Goal: Entertainment & Leisure: Consume media (video, audio)

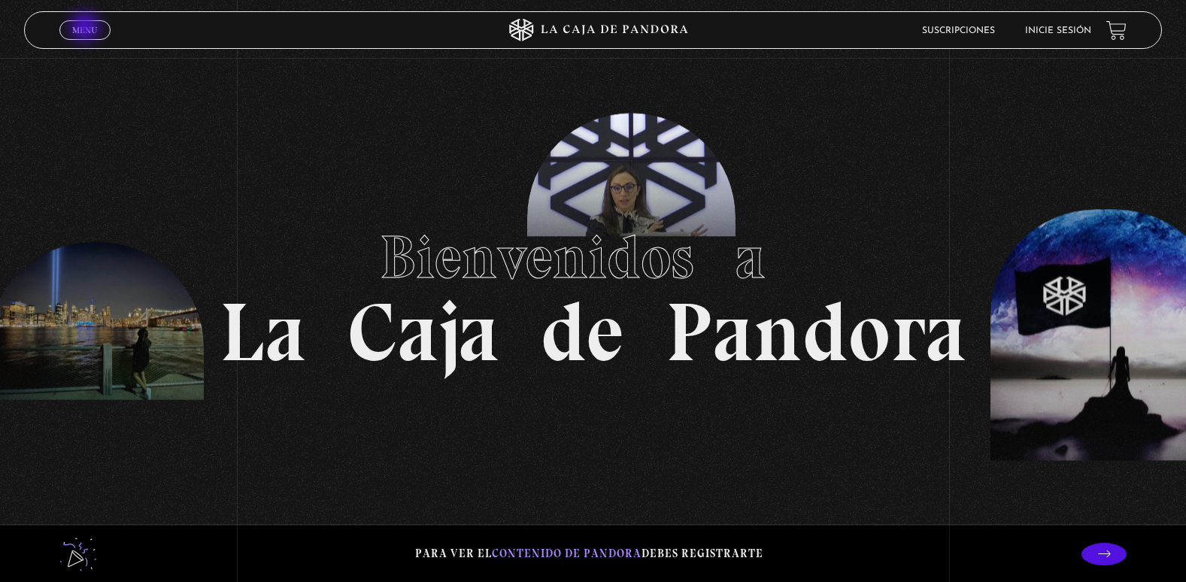
click at [86, 29] on span "Menu" at bounding box center [84, 30] width 25 height 9
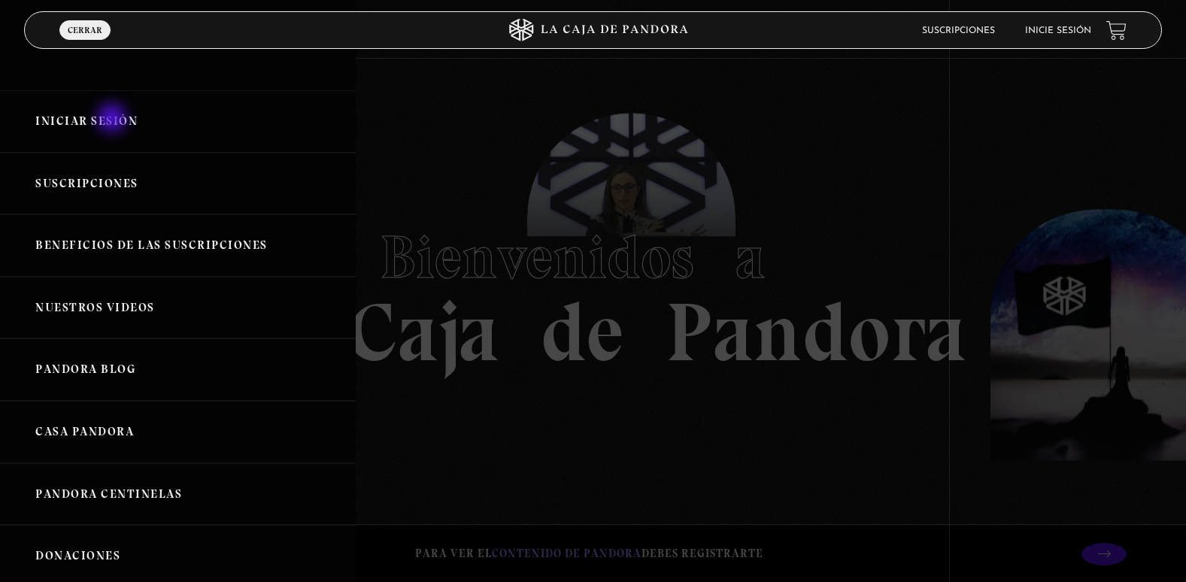
click at [114, 120] on link "Iniciar Sesión" at bounding box center [178, 121] width 356 height 62
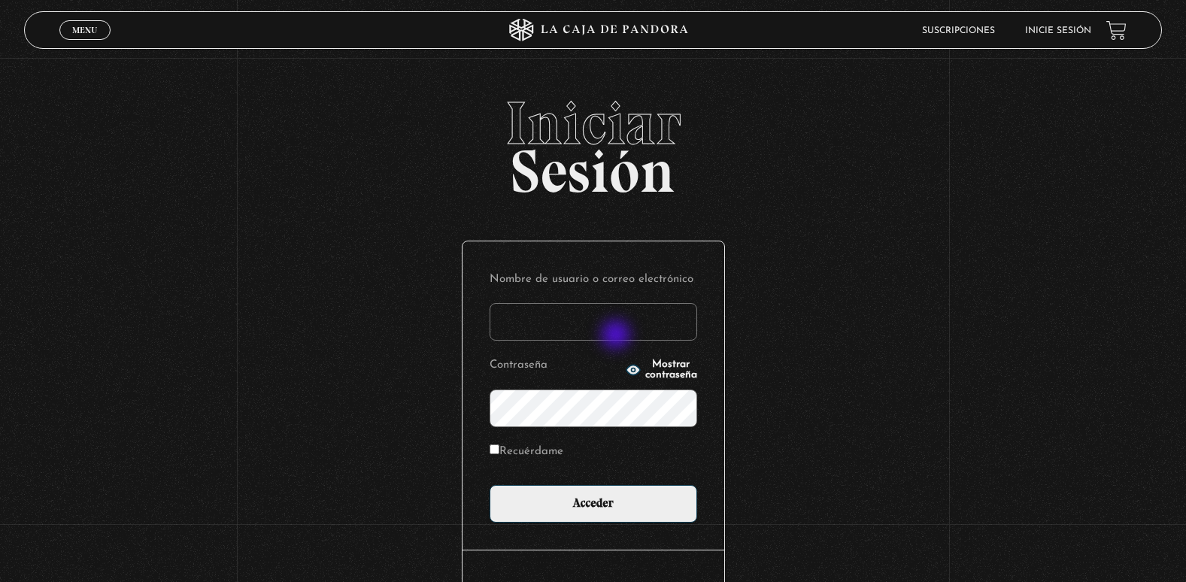
click at [617, 336] on input "Nombre de usuario o correo electrónico" at bounding box center [594, 322] width 208 height 38
type input "adriana.castillo071083@gmail.com"
click at [490, 485] on input "Acceder" at bounding box center [594, 504] width 208 height 38
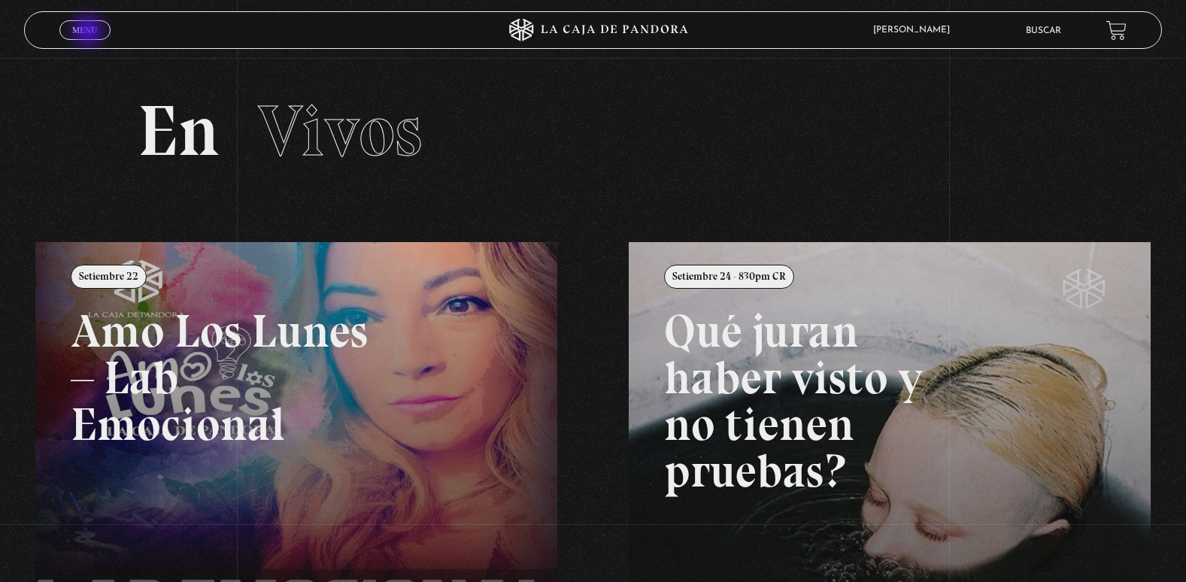
click at [89, 32] on span "Menu" at bounding box center [84, 30] width 25 height 9
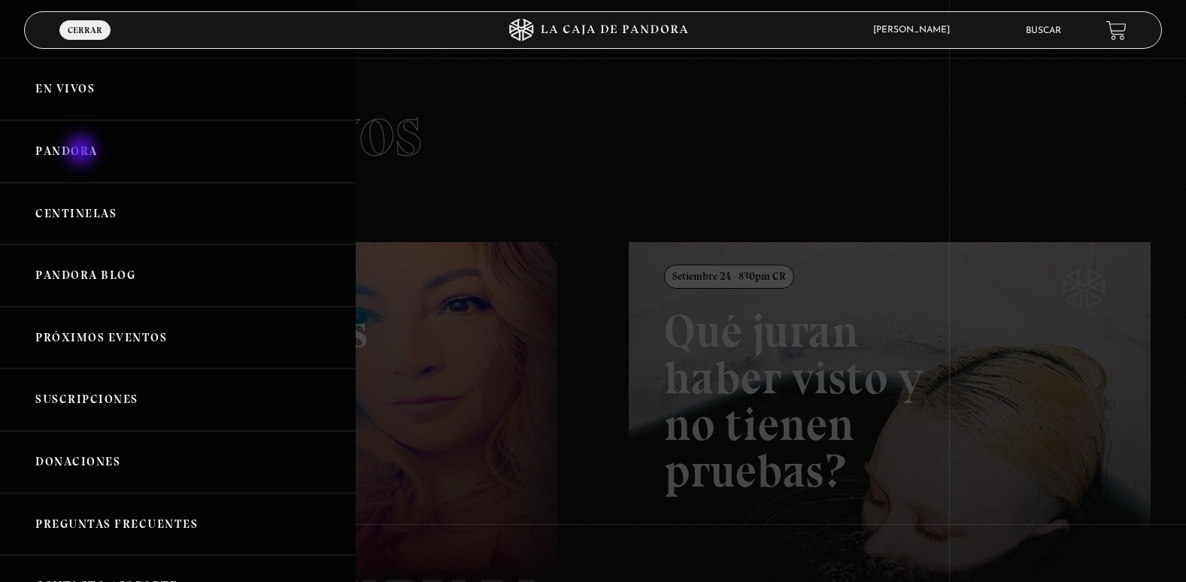
click at [83, 152] on link "Pandora" at bounding box center [178, 151] width 356 height 62
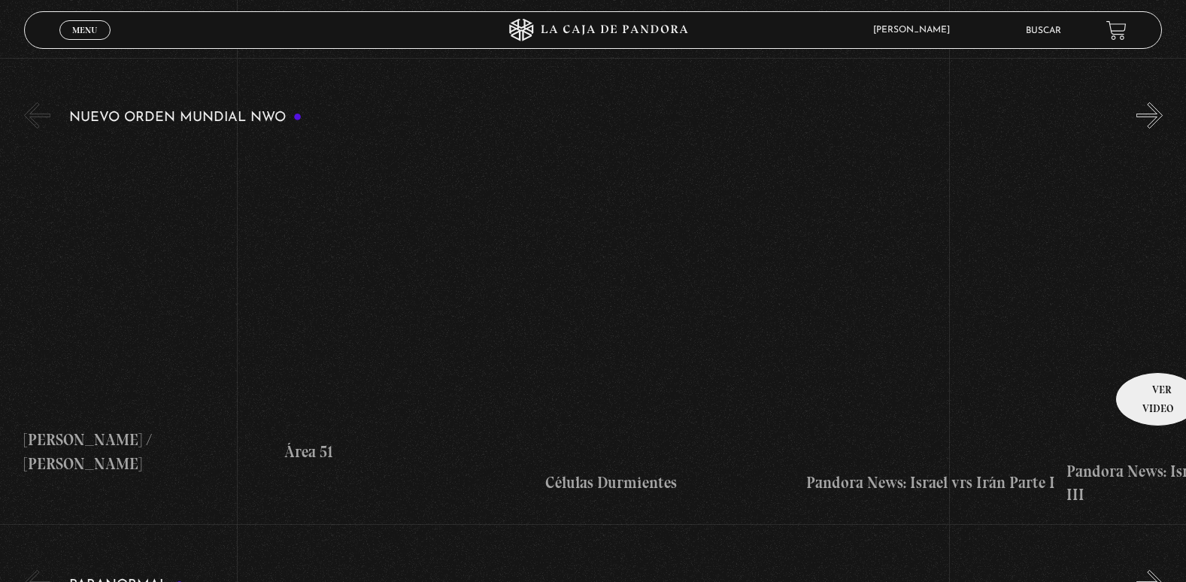
scroll to position [226, 0]
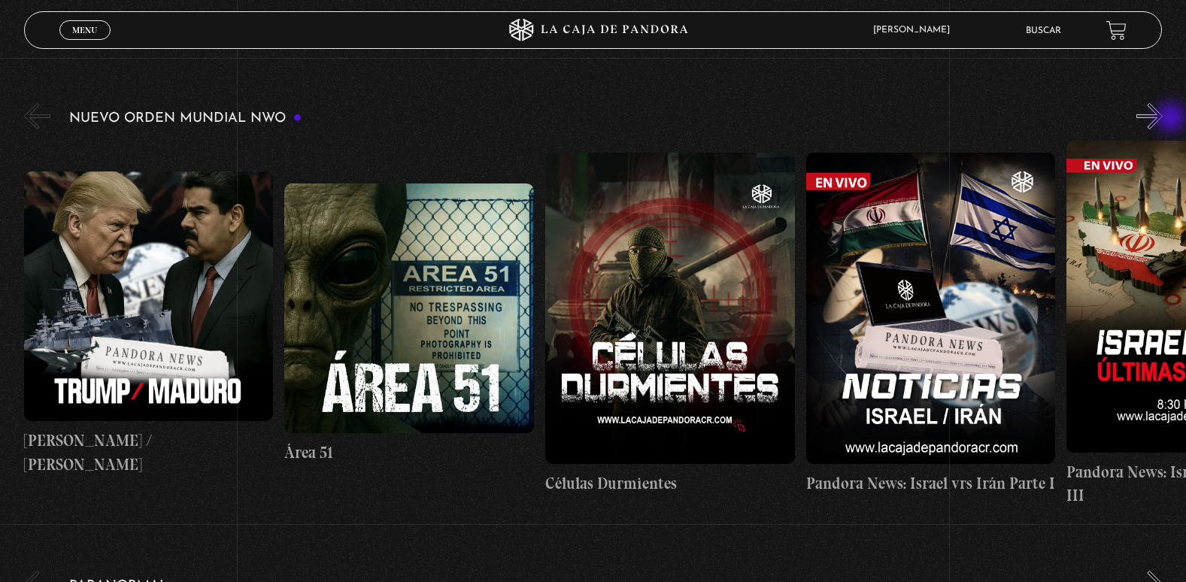
click at [1162, 119] on button "»" at bounding box center [1149, 116] width 26 height 26
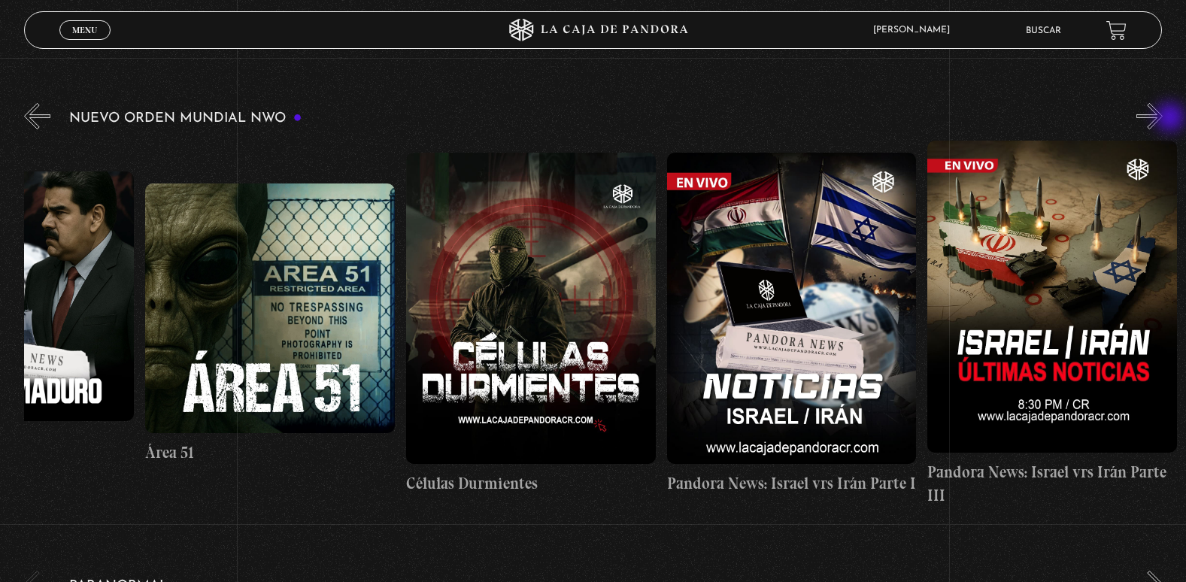
click at [1162, 119] on button "»" at bounding box center [1149, 116] width 26 height 26
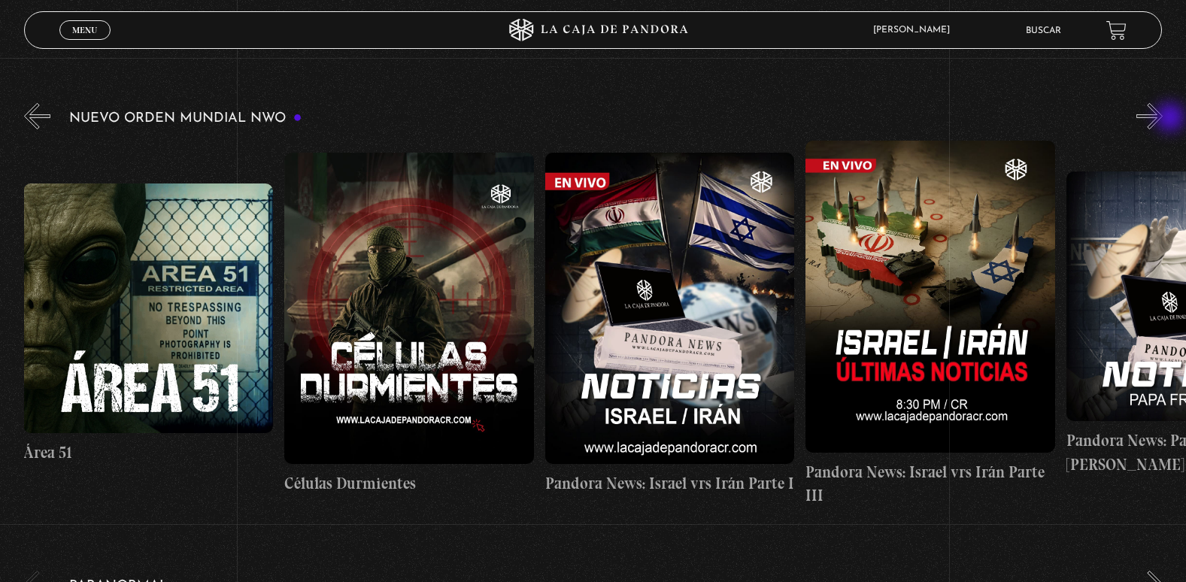
click at [1162, 119] on button "»" at bounding box center [1149, 116] width 26 height 26
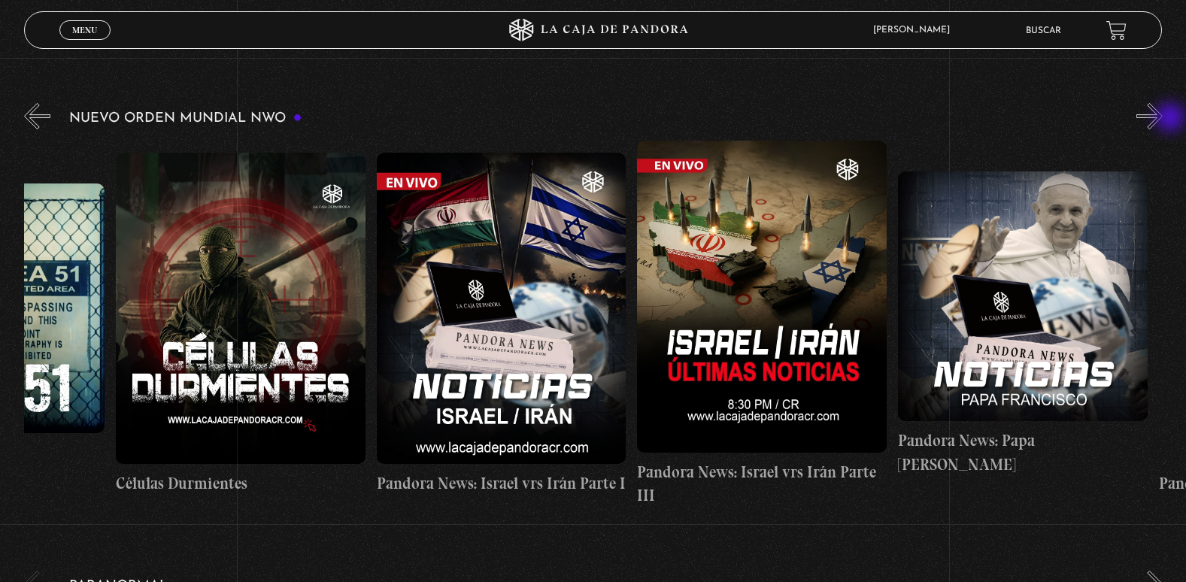
click at [1162, 119] on button "»" at bounding box center [1149, 116] width 26 height 26
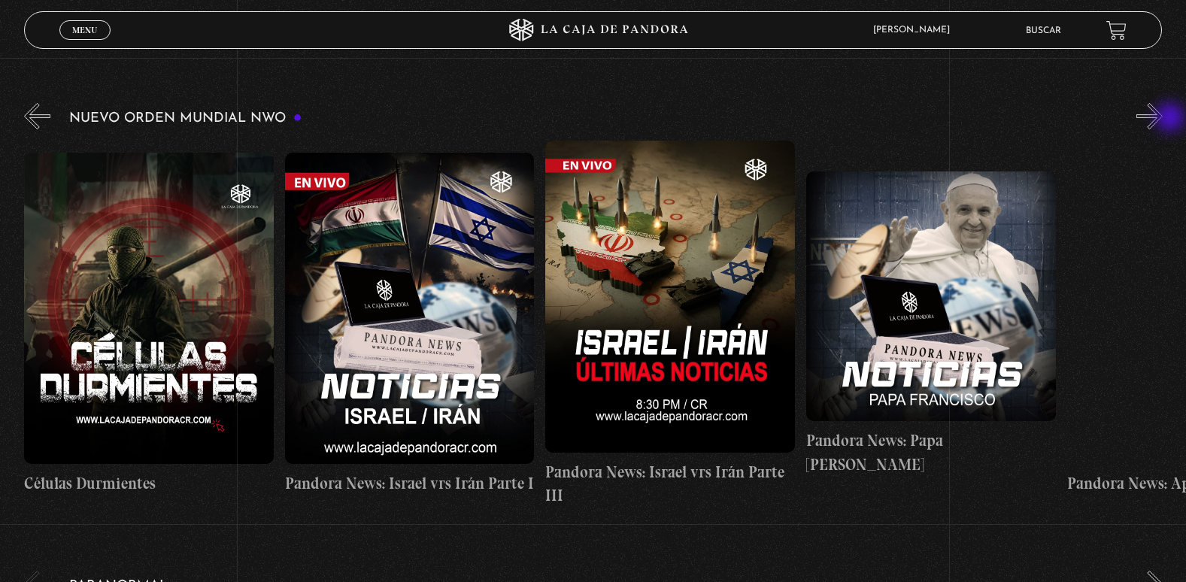
click at [1162, 119] on button "»" at bounding box center [1149, 116] width 26 height 26
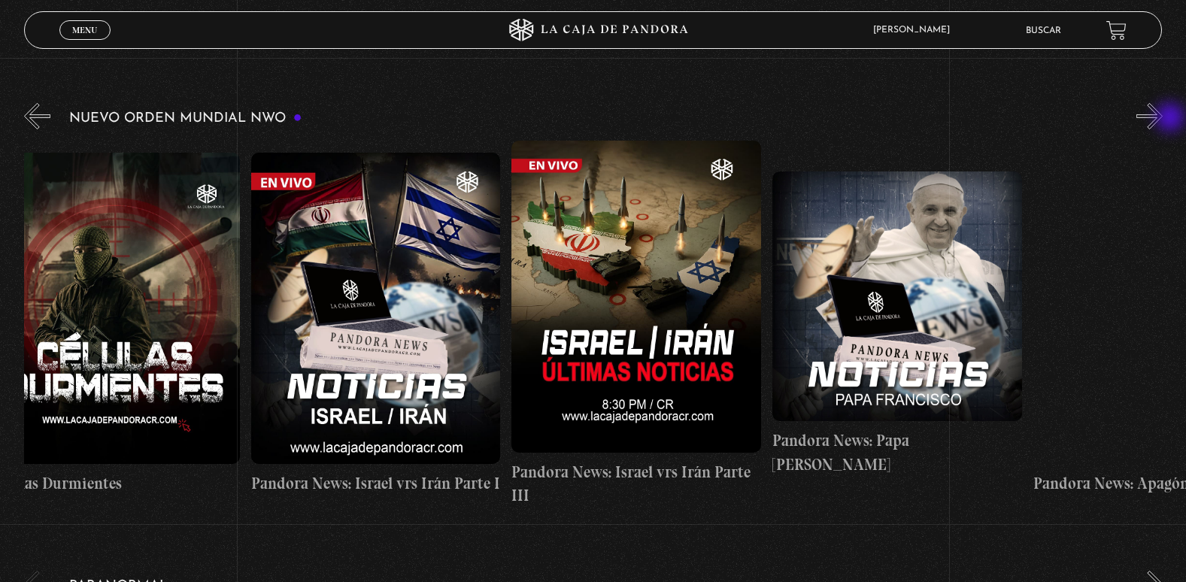
click at [1162, 119] on button "»" at bounding box center [1149, 116] width 26 height 26
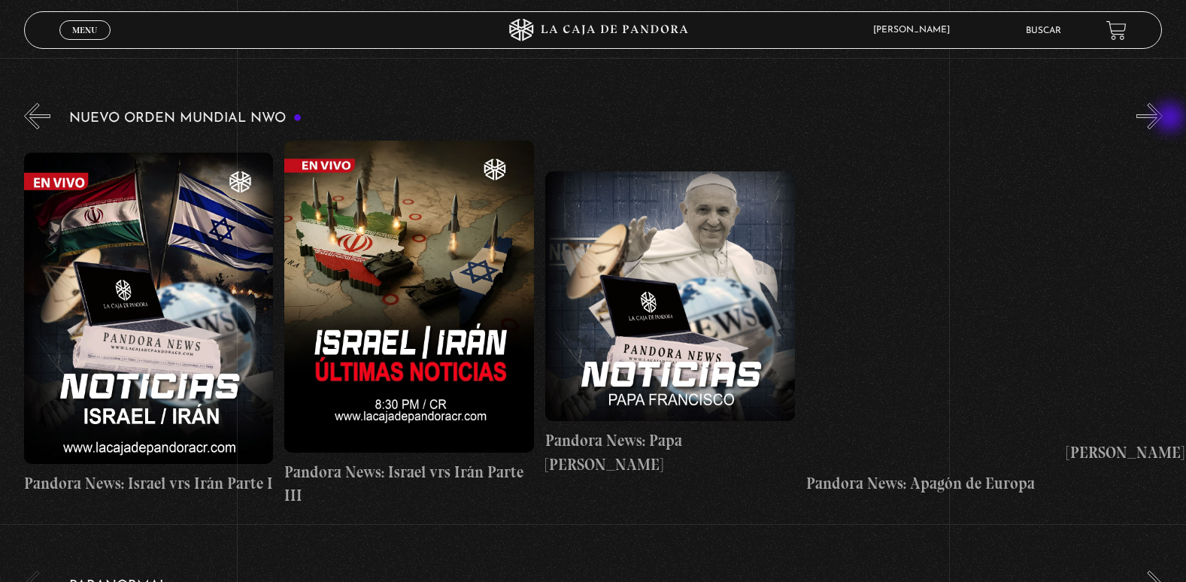
click at [1162, 119] on button "»" at bounding box center [1149, 116] width 26 height 26
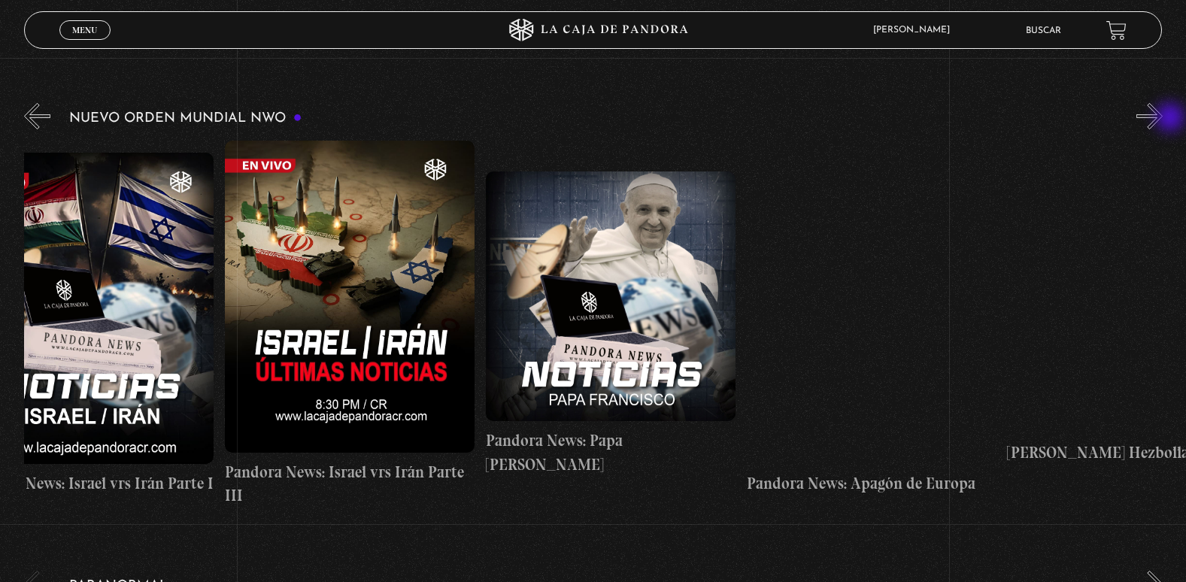
click at [1162, 119] on button "»" at bounding box center [1149, 116] width 26 height 26
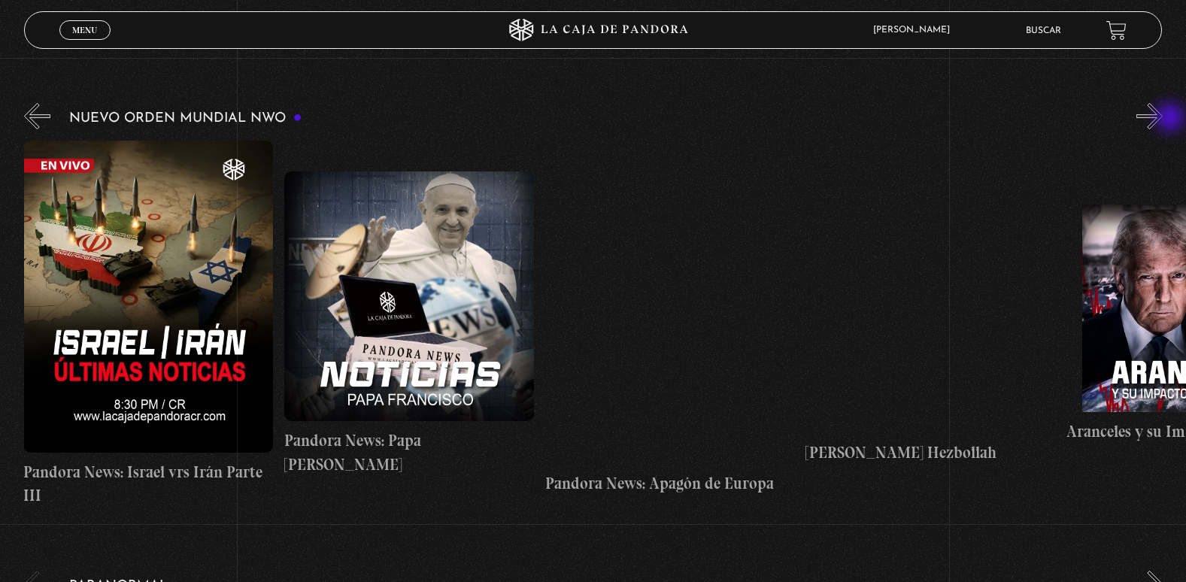
click at [1162, 119] on button "»" at bounding box center [1149, 116] width 26 height 26
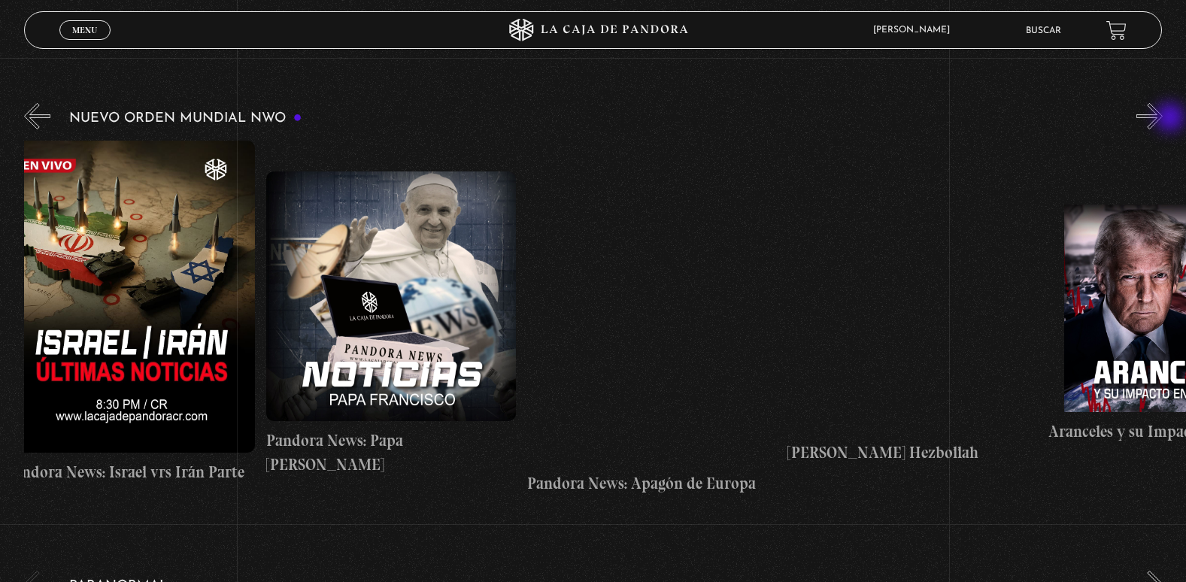
click at [1162, 118] on button "»" at bounding box center [1149, 116] width 26 height 26
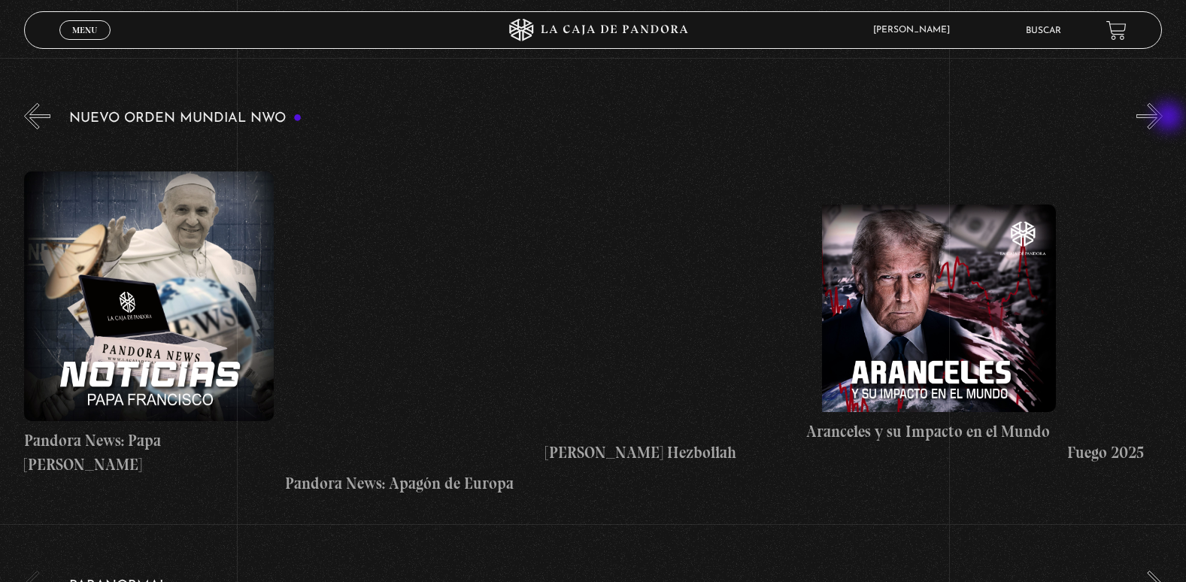
drag, startPoint x: 1170, startPoint y: 118, endPoint x: 1162, endPoint y: 118, distance: 8.3
click at [1162, 118] on button "»" at bounding box center [1149, 116] width 26 height 26
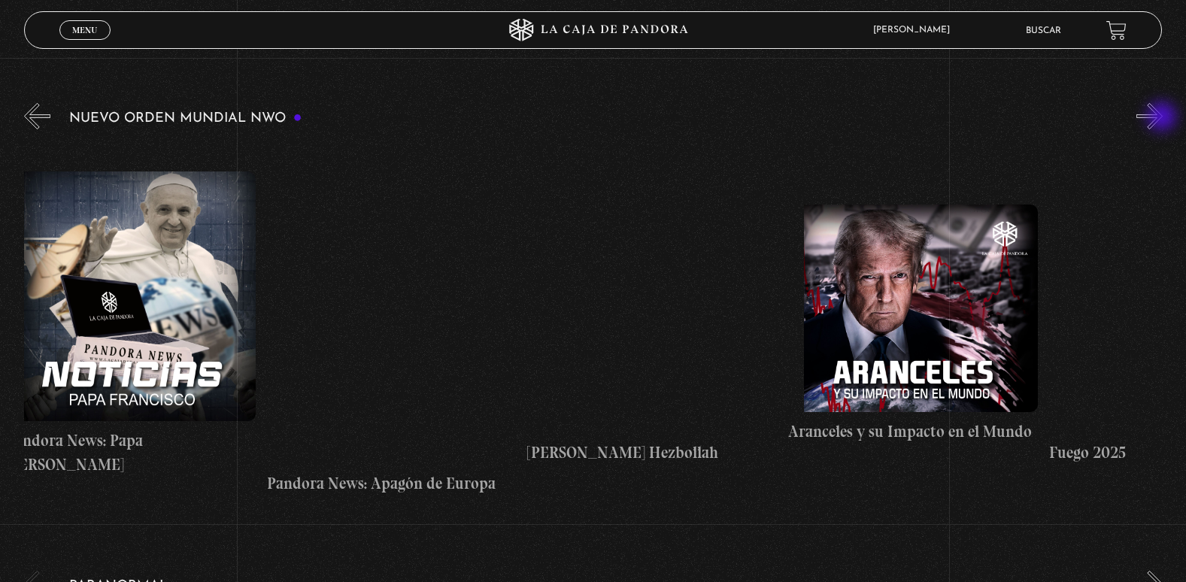
click at [1162, 118] on button "»" at bounding box center [1149, 116] width 26 height 26
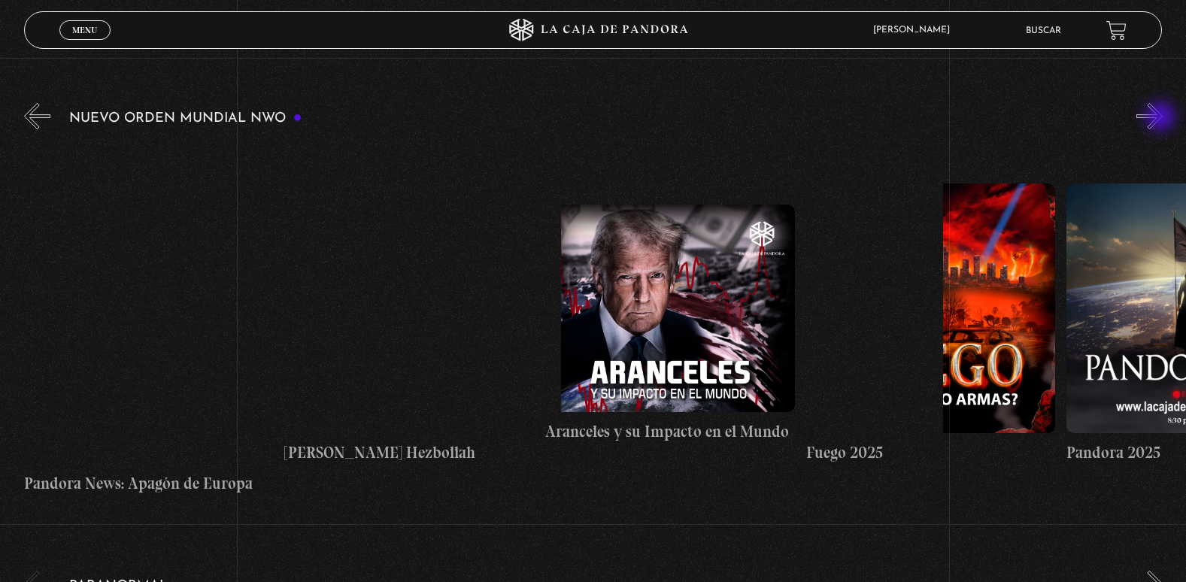
click at [1162, 118] on button "»" at bounding box center [1149, 116] width 26 height 26
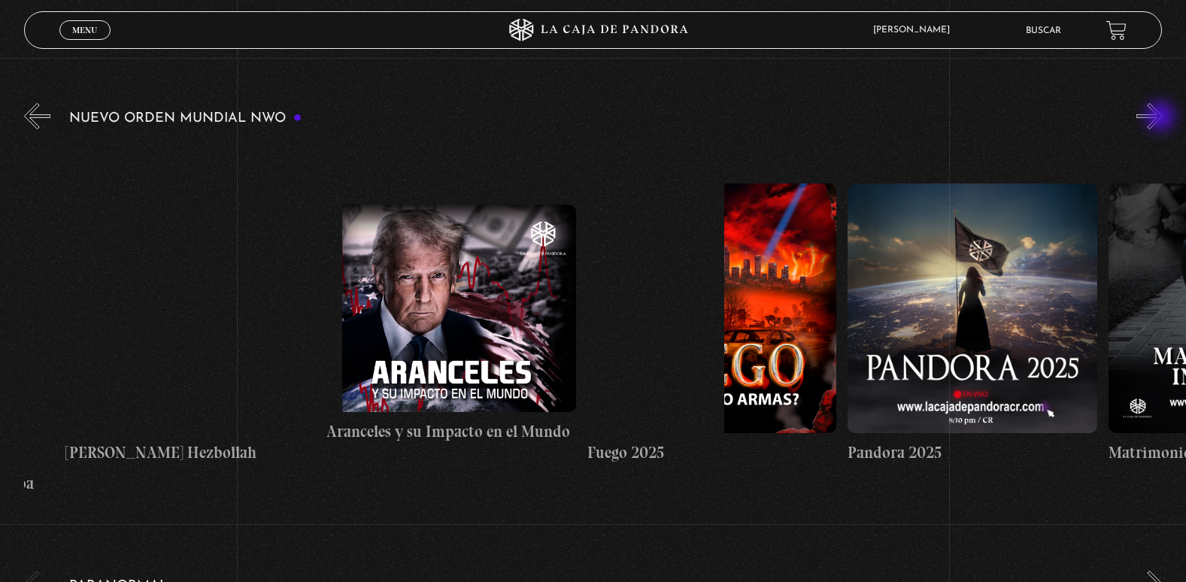
click at [1161, 122] on button "»" at bounding box center [1149, 116] width 26 height 26
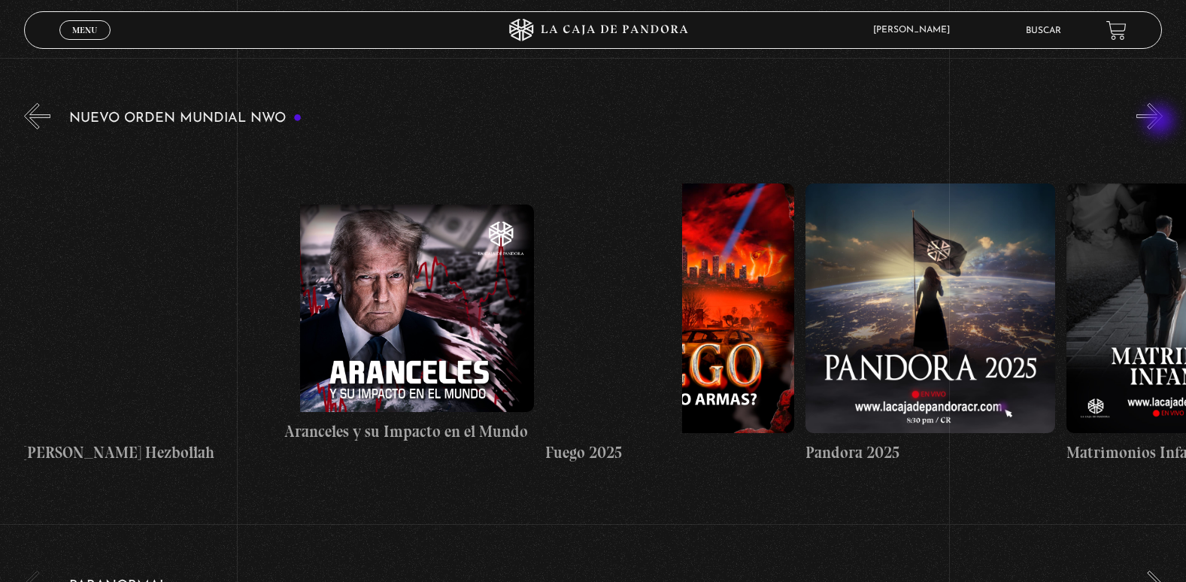
click at [1161, 122] on button "»" at bounding box center [1149, 116] width 26 height 26
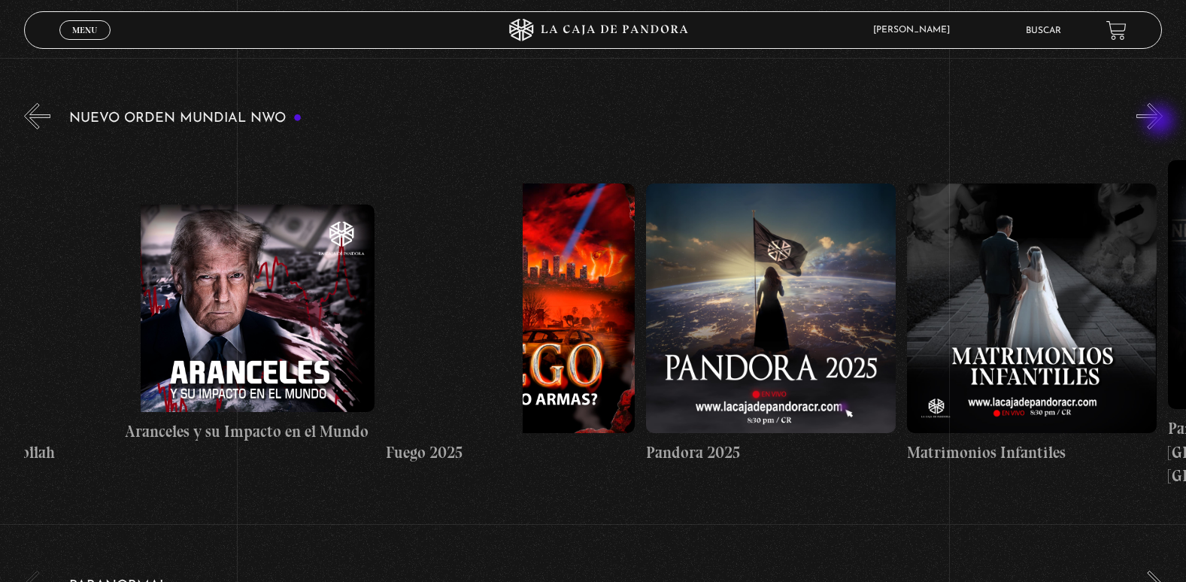
click at [1161, 122] on button "»" at bounding box center [1149, 116] width 26 height 26
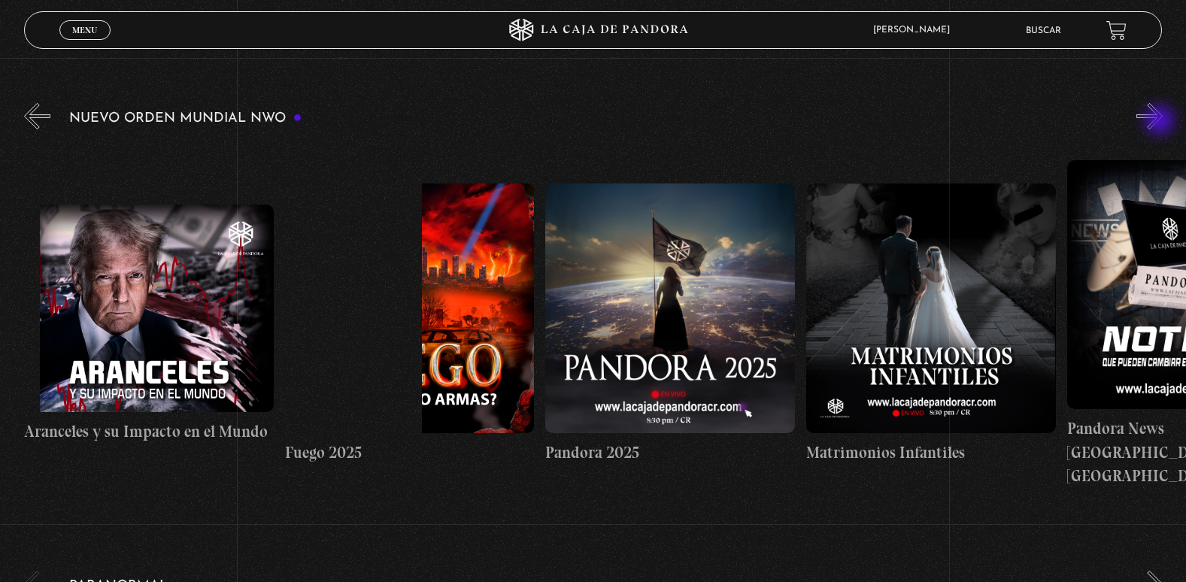
click at [1161, 122] on button "»" at bounding box center [1149, 116] width 26 height 26
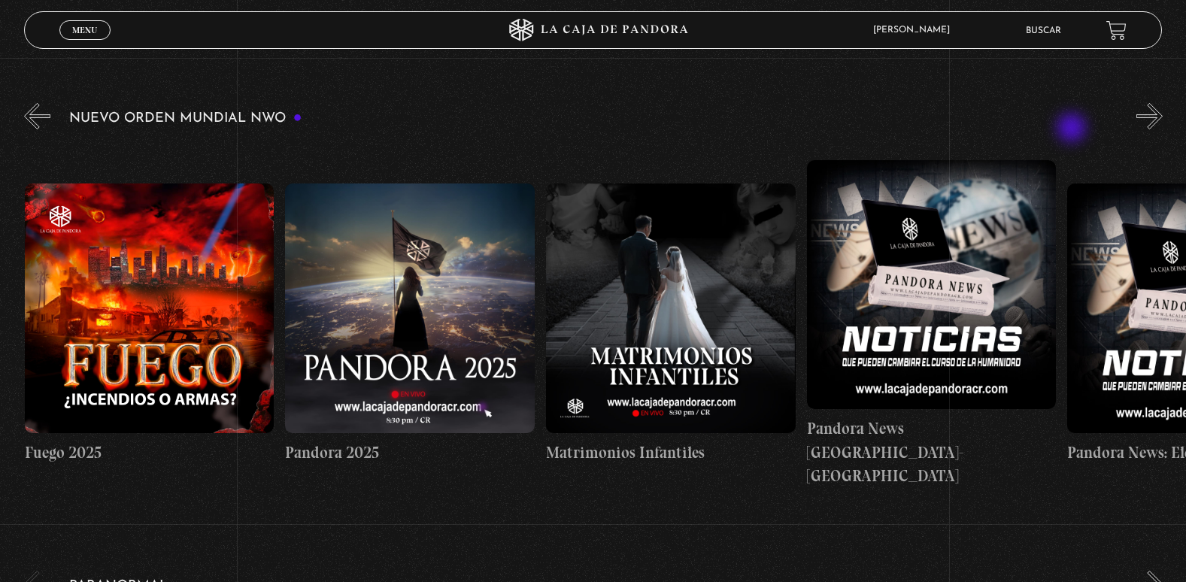
scroll to position [0, 2346]
click at [687, 345] on figure at bounding box center [670, 308] width 250 height 250
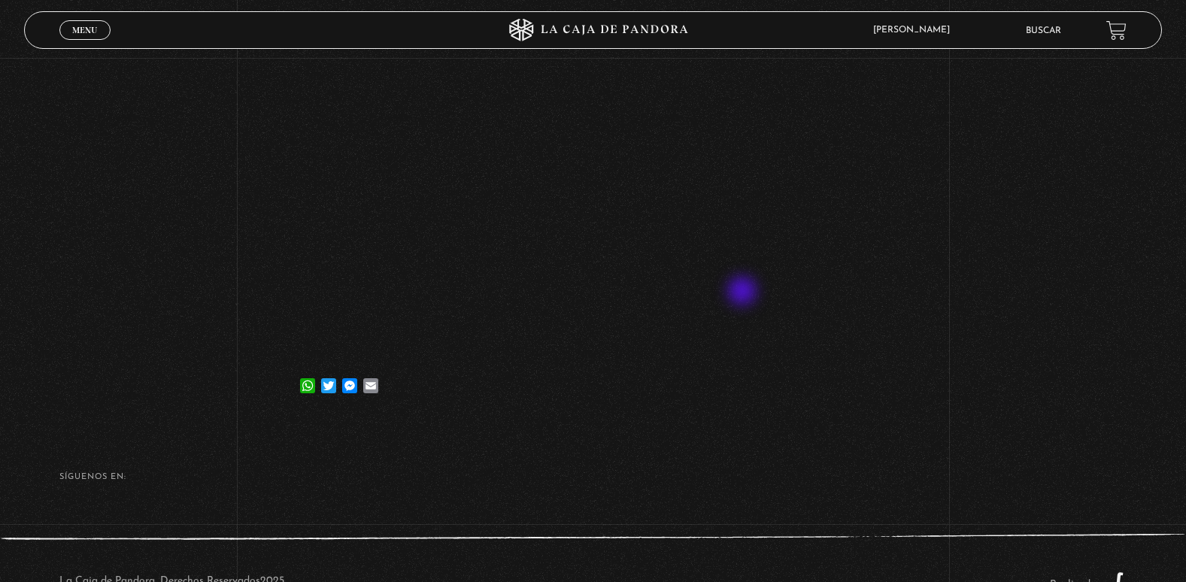
scroll to position [267, 0]
